Goal: Find specific page/section: Find specific page/section

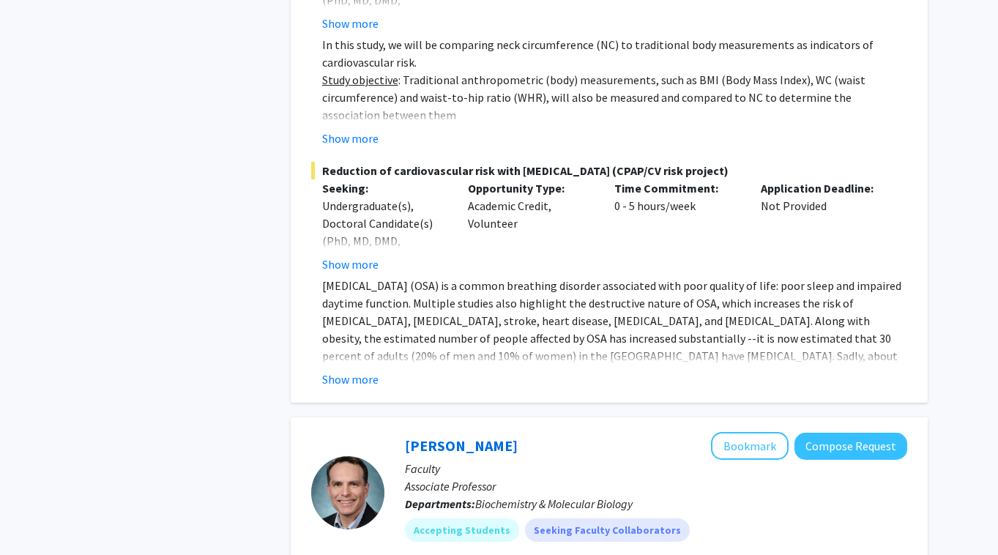
scroll to position [6864, 0]
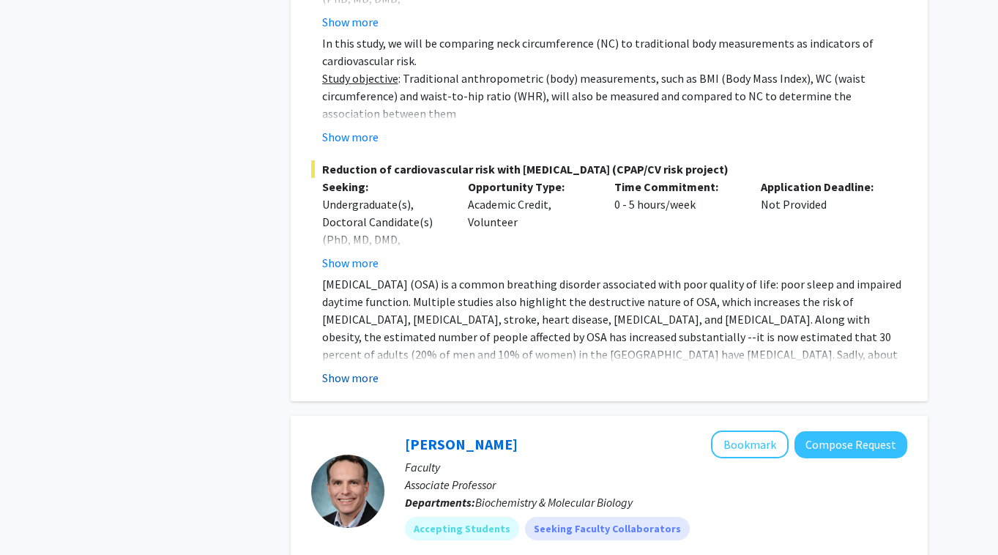
click at [338, 369] on button "Show more" at bounding box center [350, 378] width 56 height 18
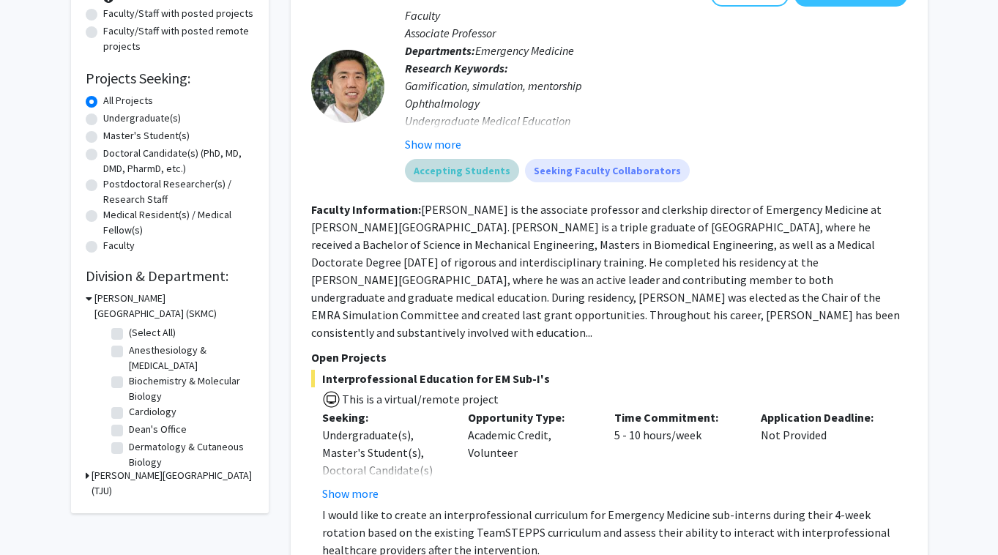
scroll to position [196, 0]
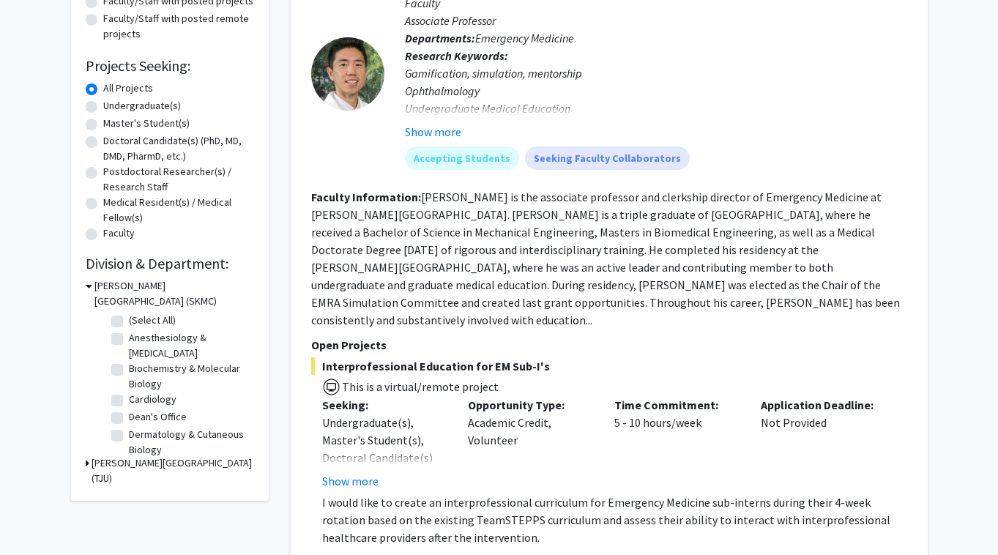
click at [129, 397] on label "Cardiology" at bounding box center [153, 399] width 48 height 15
click at [129, 397] on input "Cardiology" at bounding box center [134, 397] width 10 height 10
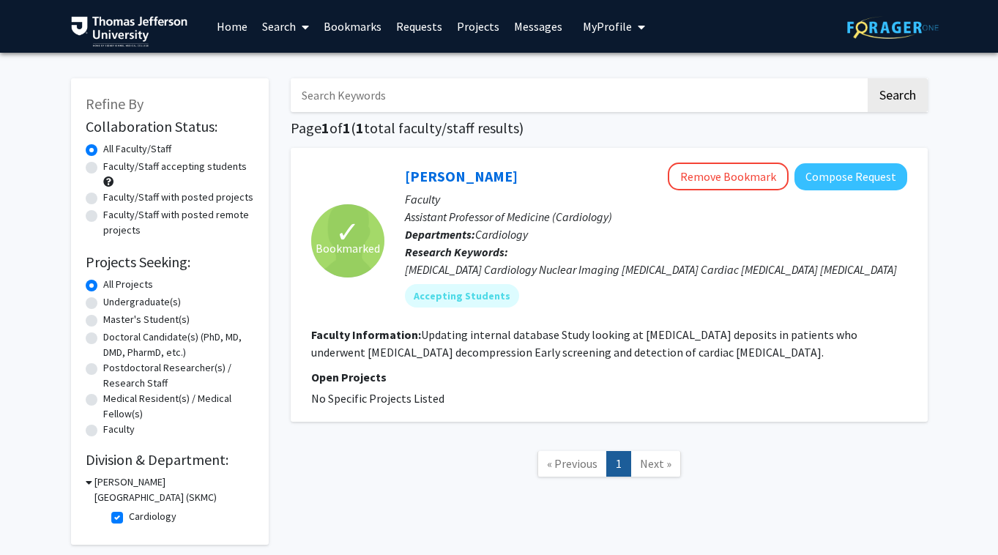
click at [129, 515] on label "Cardiology" at bounding box center [153, 516] width 48 height 15
click at [129, 515] on input "Cardiology" at bounding box center [134, 514] width 10 height 10
checkbox input "false"
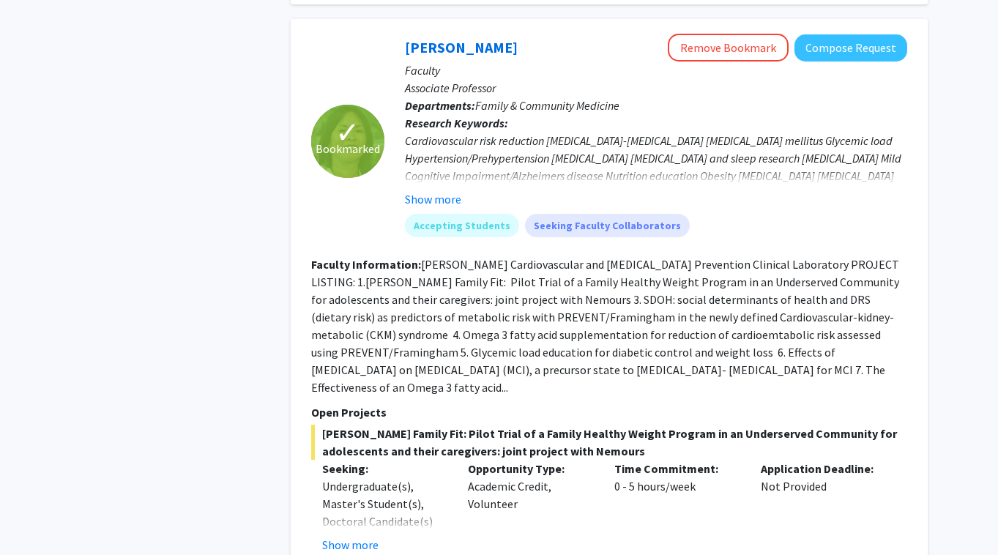
scroll to position [4373, 0]
